Goal: Information Seeking & Learning: Learn about a topic

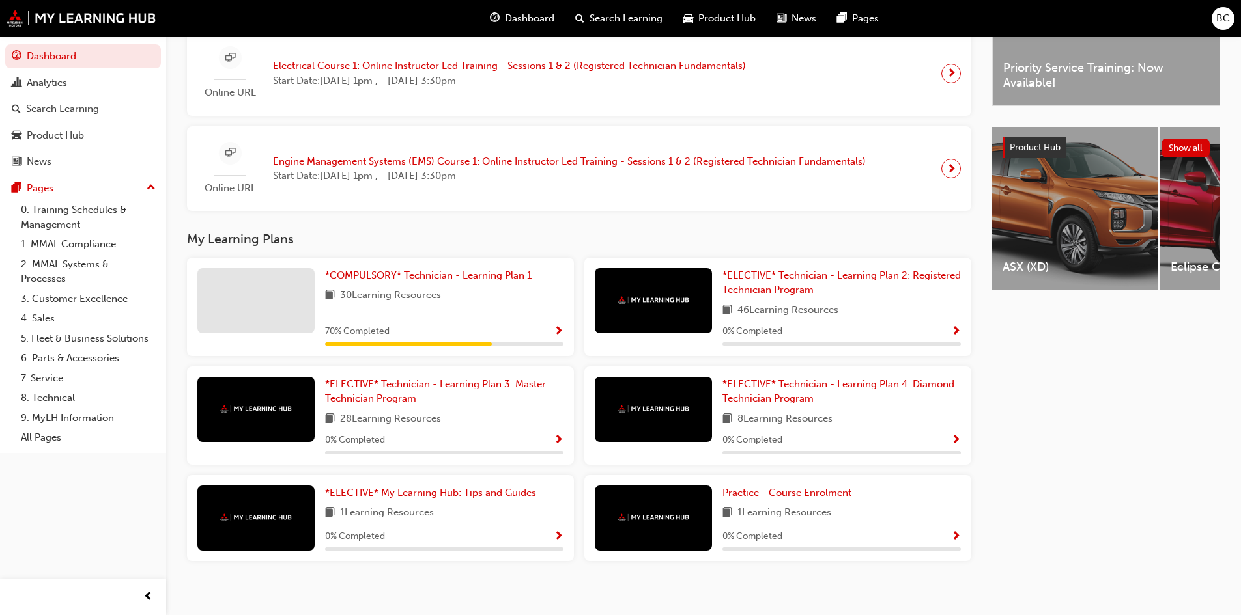
scroll to position [437, 0]
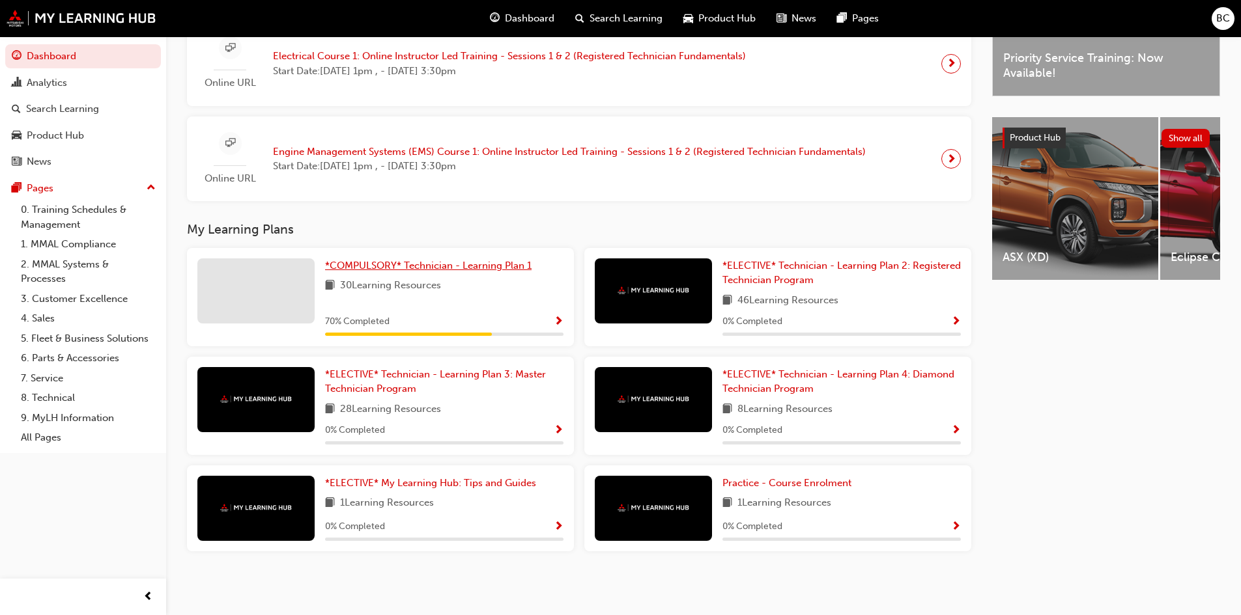
click at [391, 259] on link "*COMPULSORY* Technician - Learning Plan 1" at bounding box center [431, 266] width 212 height 15
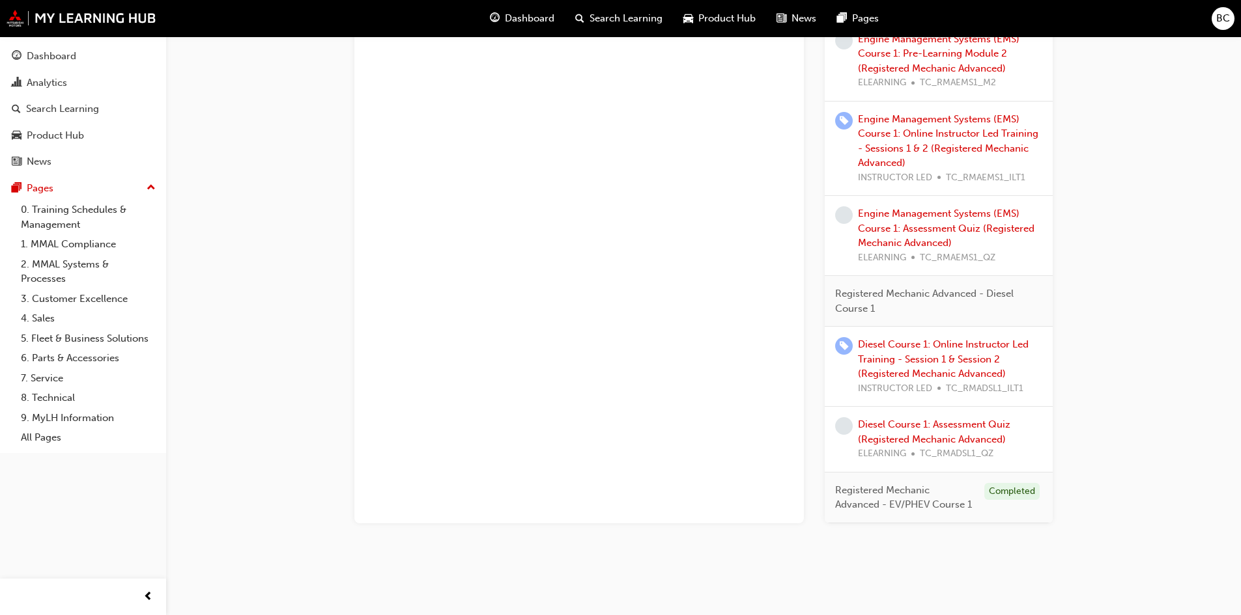
scroll to position [919, 0]
click at [926, 426] on link "Diesel Course 1: Assessment Quiz (Registered Mechanic Advanced)" at bounding box center [934, 429] width 152 height 27
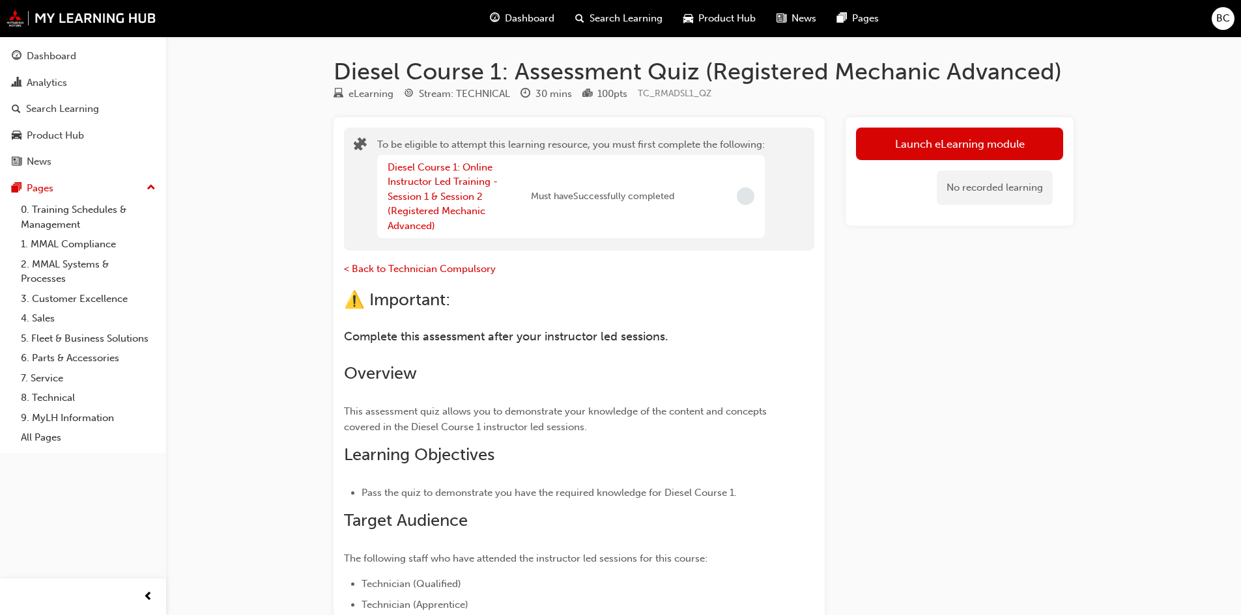
click at [458, 188] on div "Diesel Course 1: Online Instructor Led Training - Session 1 & Session 2 (Regist…" at bounding box center [459, 197] width 143 height 74
click at [453, 198] on link "Diesel Course 1: Online Instructor Led Training - Session 1 & Session 2 (Regist…" at bounding box center [443, 197] width 110 height 70
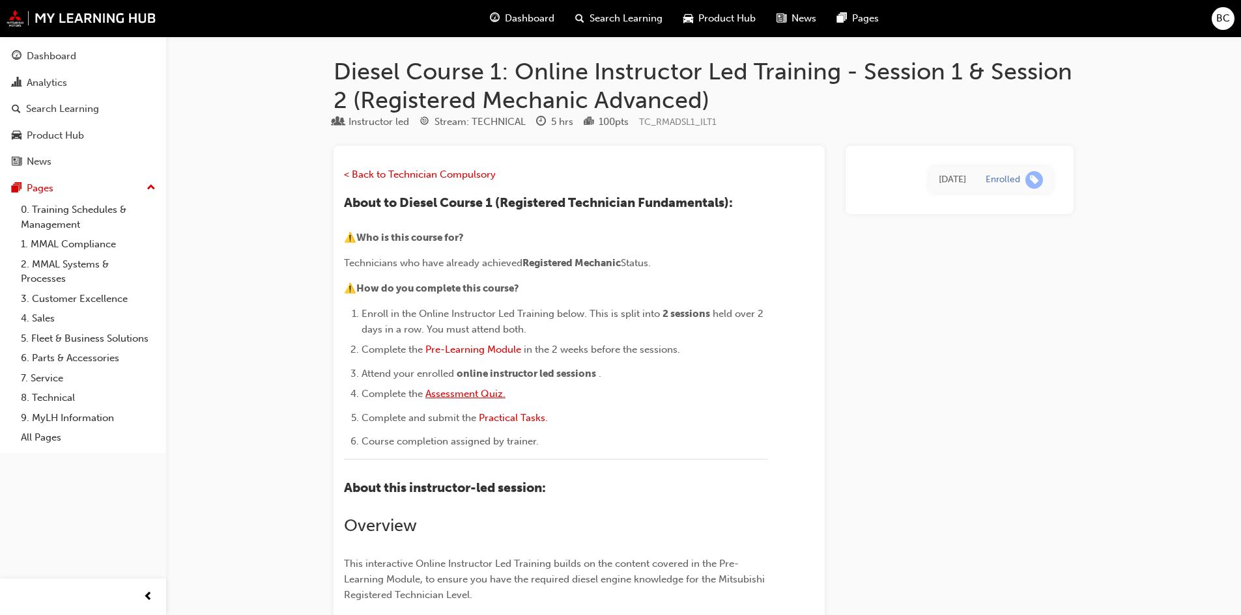
click at [498, 394] on span "Assessment Quiz." at bounding box center [465, 394] width 80 height 12
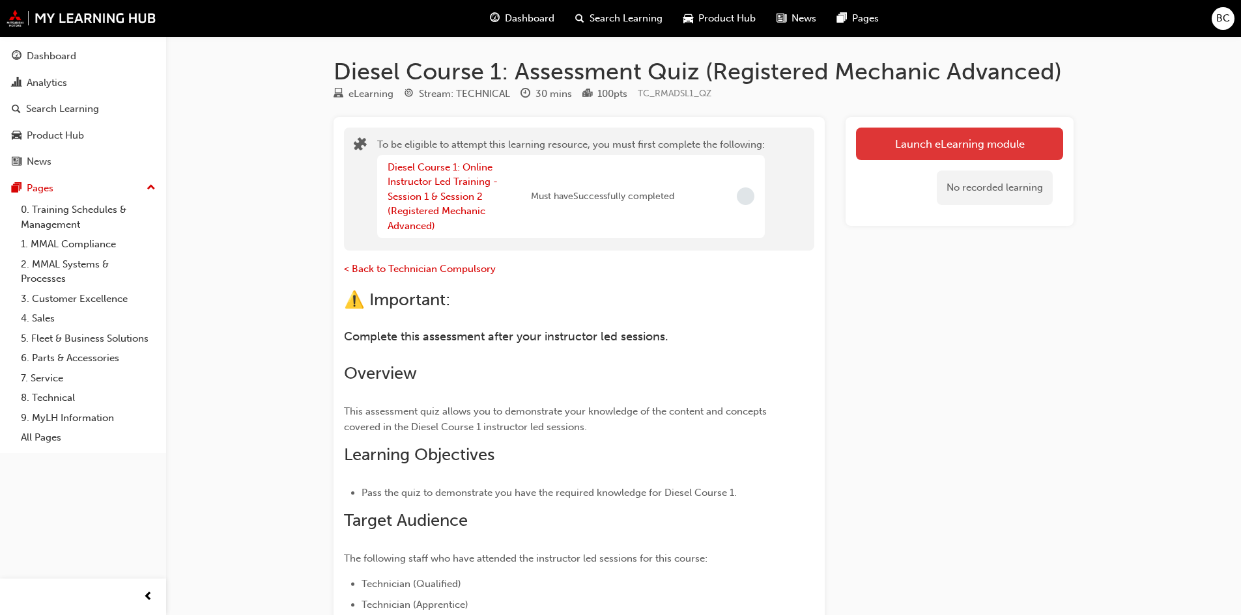
click at [981, 142] on button "Launch eLearning module" at bounding box center [959, 144] width 207 height 33
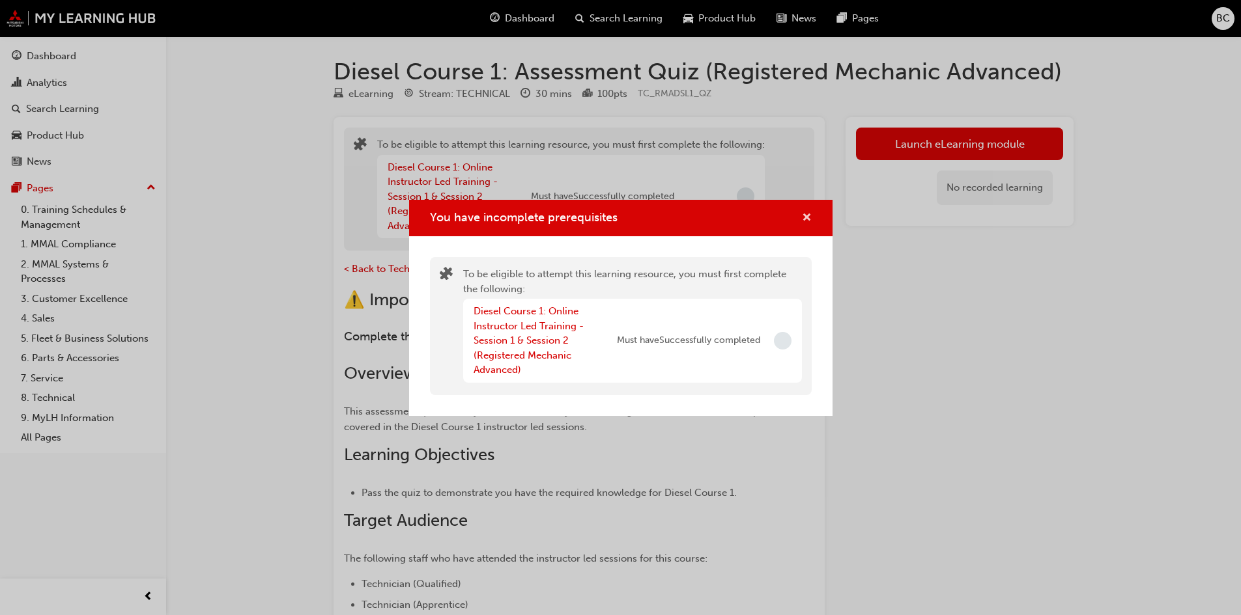
click at [811, 215] on span "cross-icon" at bounding box center [807, 219] width 10 height 12
